Goal: Navigation & Orientation: Go to known website

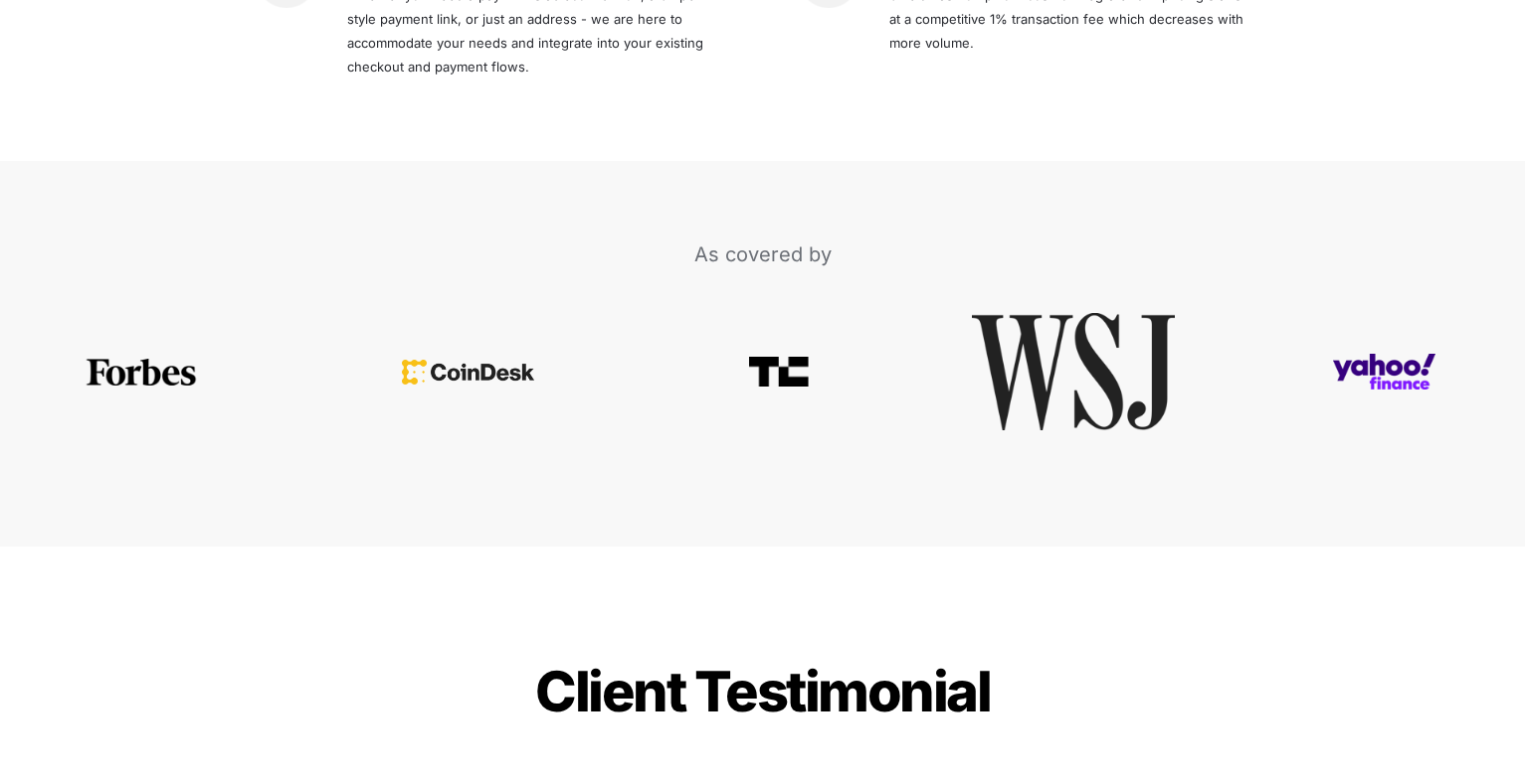
scroll to position [4218, 0]
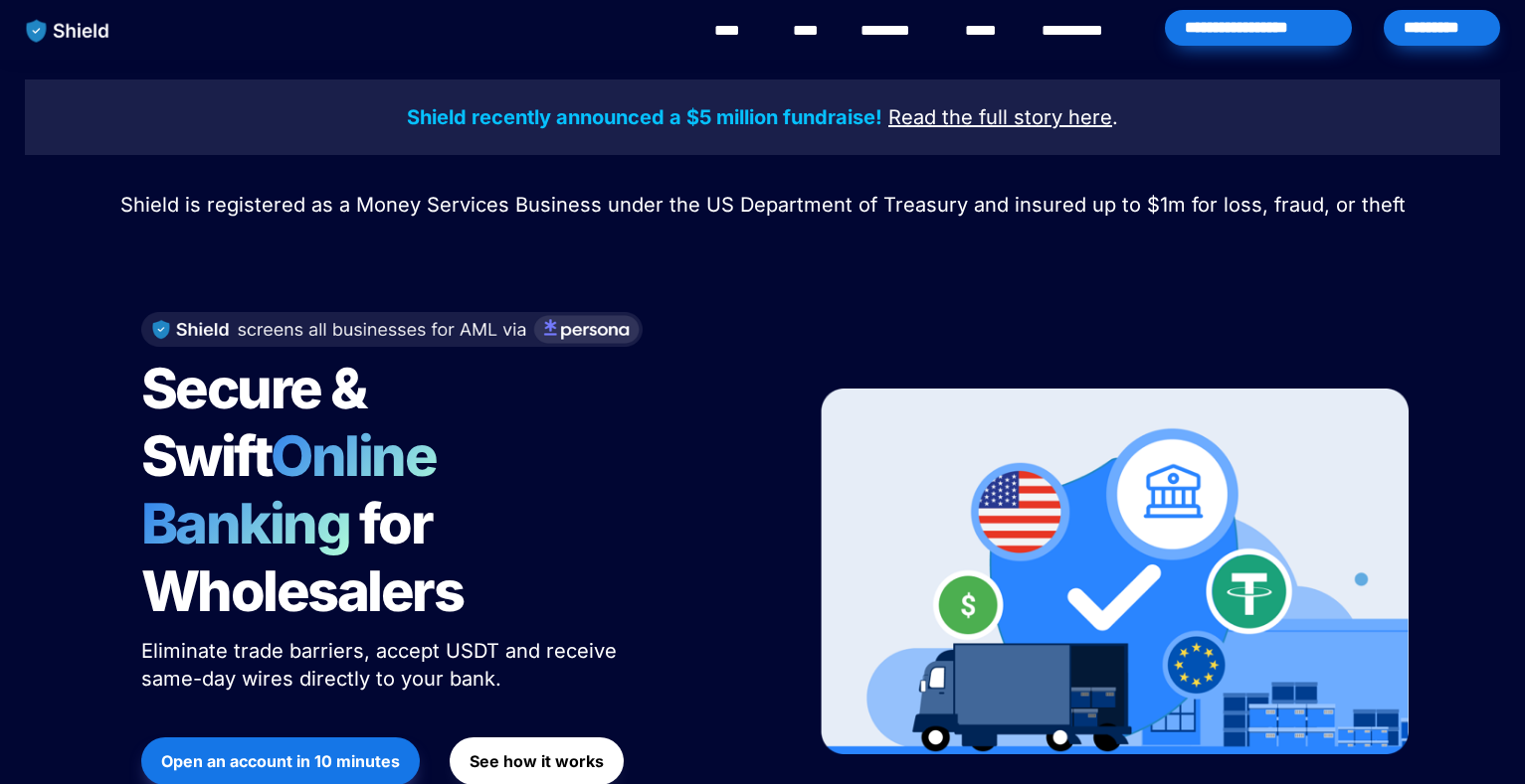
scroll to position [4218, 0]
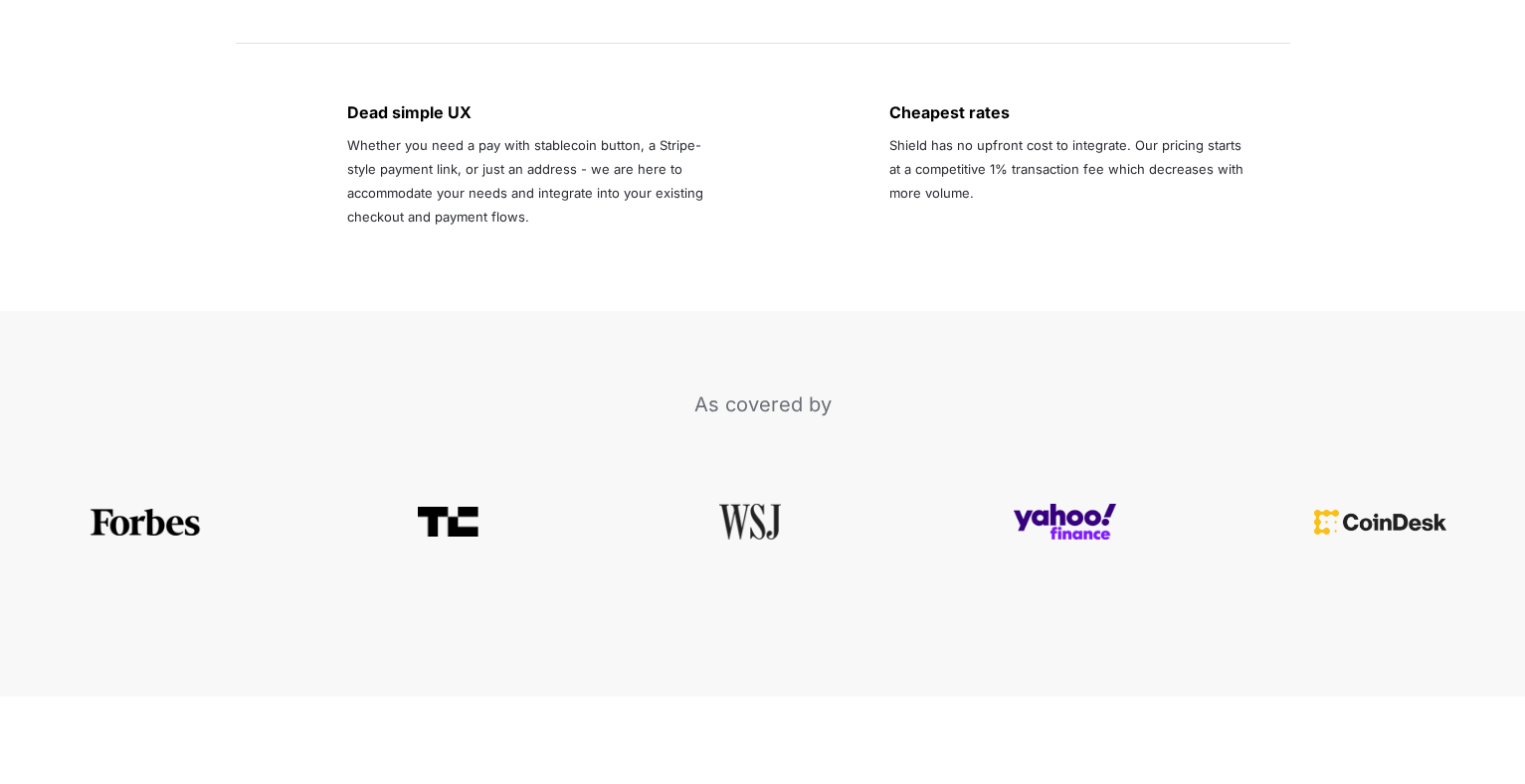
scroll to position [4218, 0]
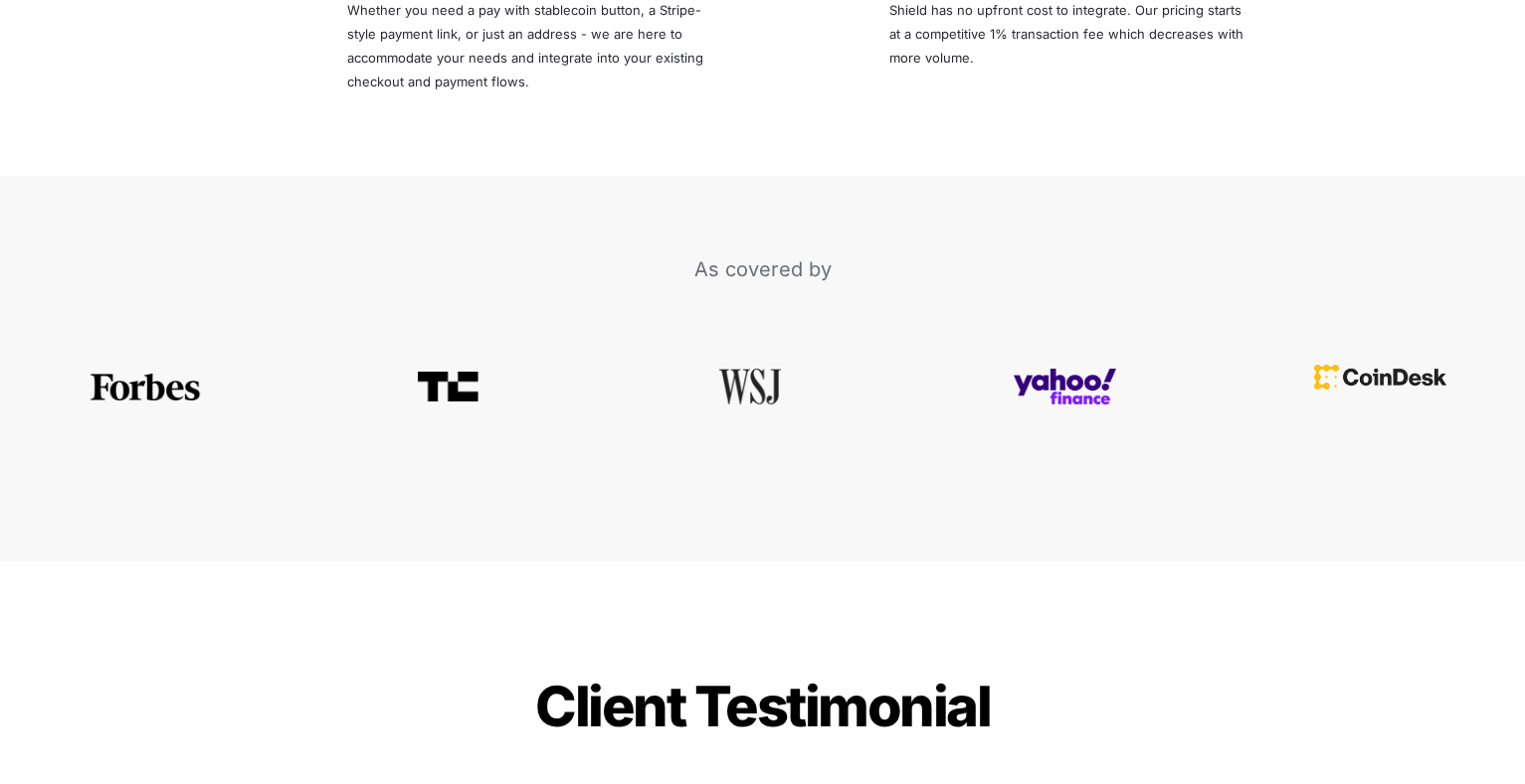
click at [1338, 365] on img at bounding box center [1380, 377] width 132 height 25
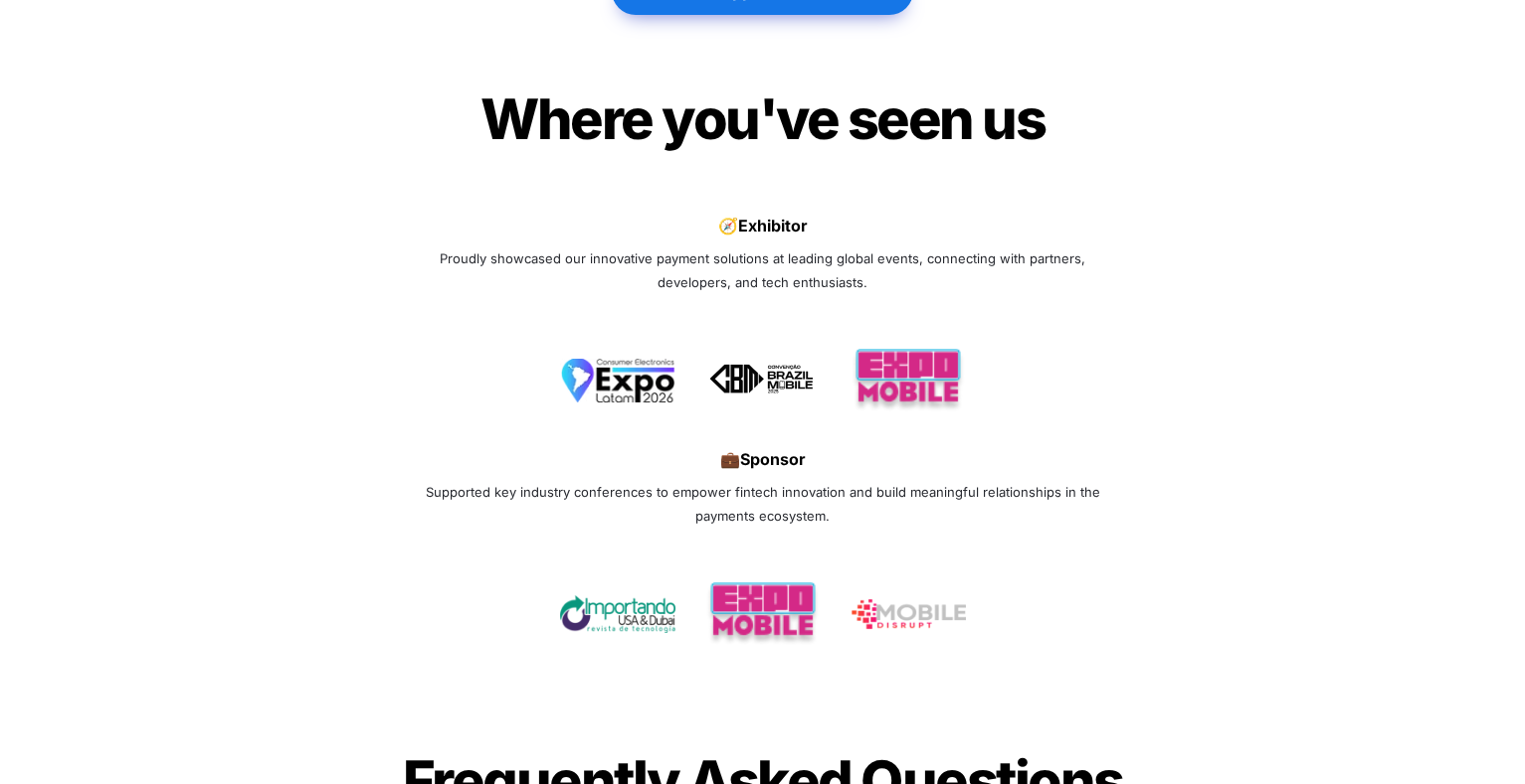
scroll to position [6014, 0]
